Goal: Task Accomplishment & Management: Manage account settings

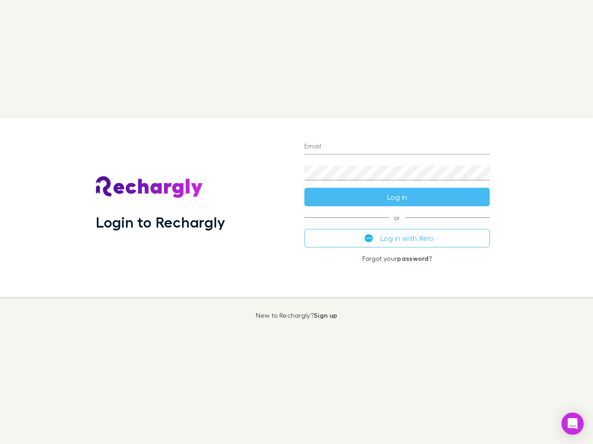
click at [296, 222] on div "Login to Rechargly" at bounding box center [192, 208] width 208 height 180
click at [397, 147] on input "Email" at bounding box center [396, 147] width 185 height 15
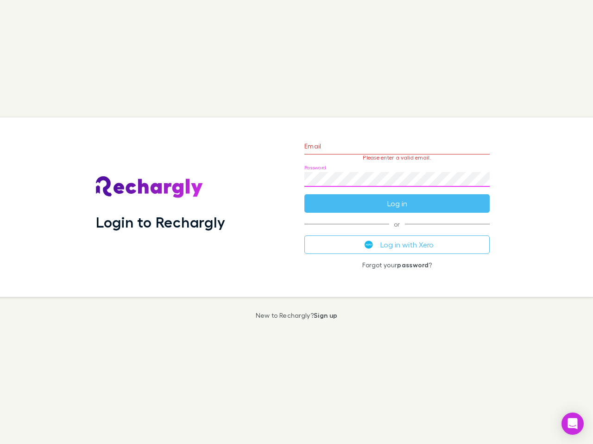
click at [397, 197] on form "Email Please enter a valid email. Password Log in" at bounding box center [396, 172] width 185 height 81
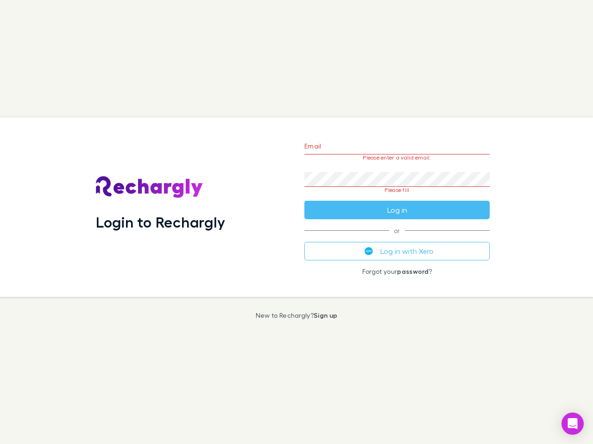
click at [397, 238] on div "Email Please enter a valid email. Password Please fill Log in or Log in with Xe…" at bounding box center [397, 208] width 200 height 180
click at [572, 424] on icon "Open Intercom Messenger" at bounding box center [573, 424] width 10 height 11
